Goal: Information Seeking & Learning: Learn about a topic

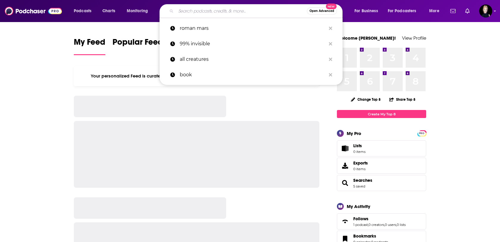
click at [216, 11] on input "Search podcasts, credits, & more..." at bounding box center [241, 11] width 131 height 10
paste input "Political Philosophy Podcast"
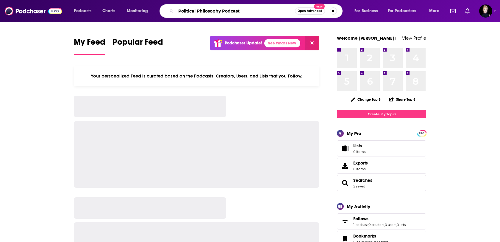
type input "Political Philosophy Podcast"
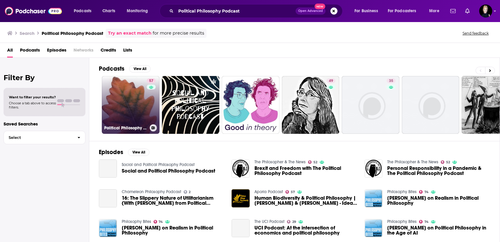
click at [132, 106] on link "57 Political Philosophy Podcast" at bounding box center [131, 105] width 58 height 58
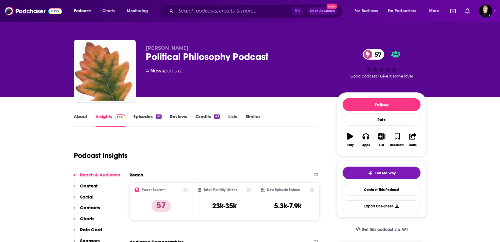
click at [87, 117] on link "About" at bounding box center [80, 120] width 13 height 14
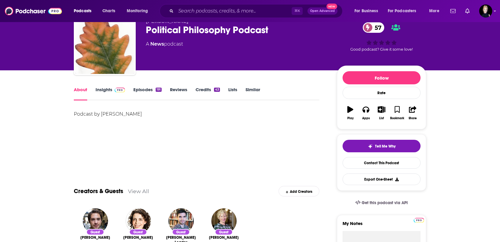
scroll to position [20, 0]
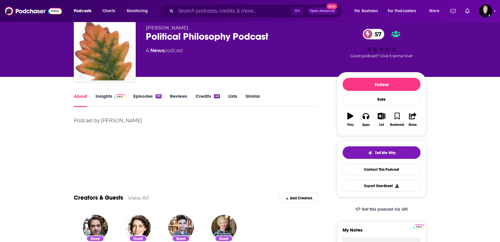
click at [108, 97] on link "Insights" at bounding box center [110, 100] width 29 height 14
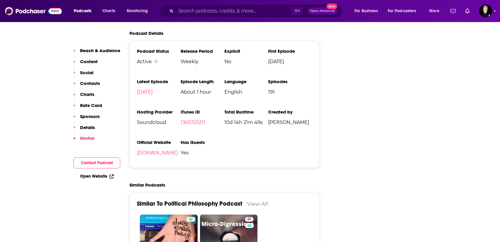
scroll to position [842, 0]
